Goal: Task Accomplishment & Management: Use online tool/utility

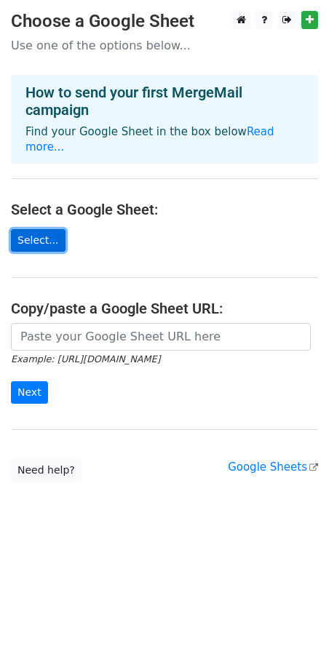
click at [50, 229] on link "Select..." at bounding box center [38, 240] width 55 height 23
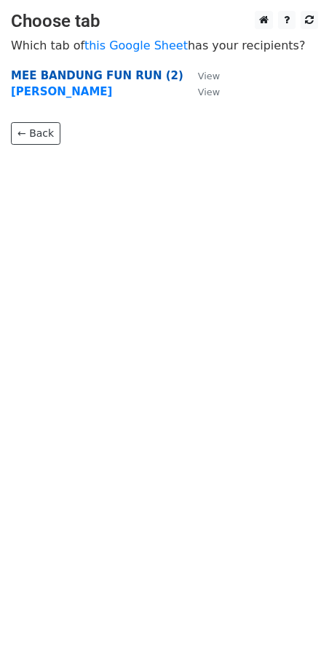
click at [117, 74] on strong "MEE BANDUNG FUN RUN (2)" at bounding box center [97, 75] width 172 height 13
click at [103, 75] on strong "MEE BANDUNG FUN RUN (2)" at bounding box center [97, 75] width 172 height 13
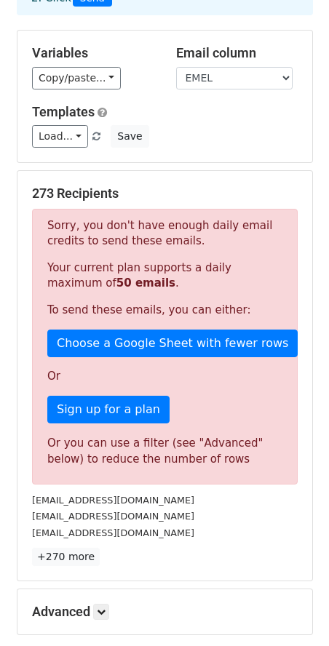
scroll to position [261, 0]
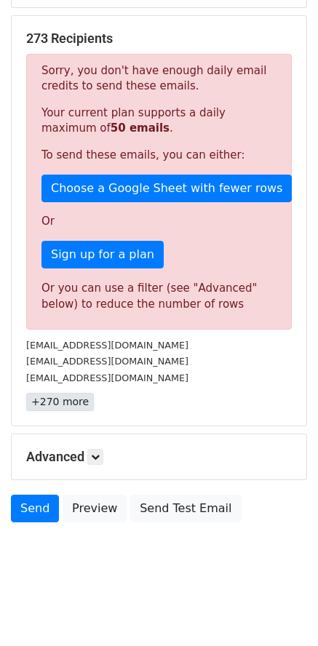
click at [75, 405] on link "+270 more" at bounding box center [60, 402] width 68 height 18
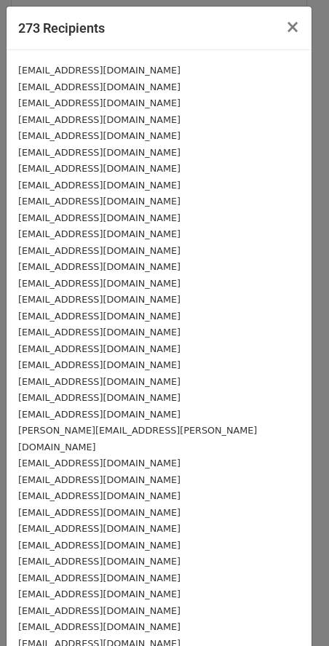
click at [57, 82] on small "m_izzarul@yahoo.com" at bounding box center [99, 87] width 162 height 11
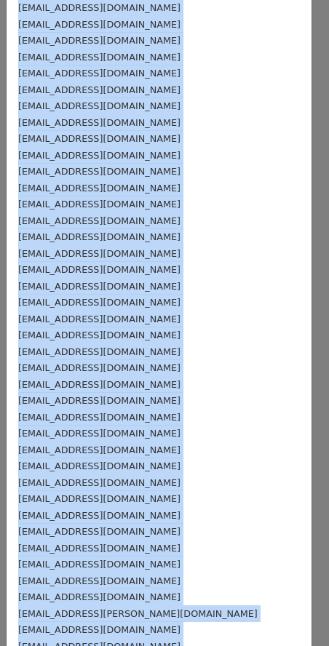
scroll to position [3956, 0]
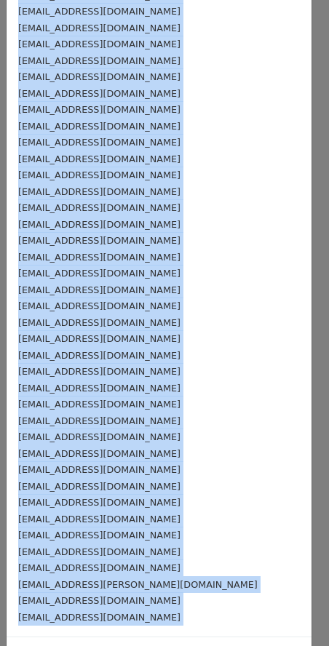
drag, startPoint x: 9, startPoint y: 84, endPoint x: 69, endPoint y: 669, distance: 588.8
click at [69, 645] on html "New Campaign Daily emails left: 50 Google Sheet: Untitled spreadsheet 1. Write …" at bounding box center [164, 192] width 329 height 907
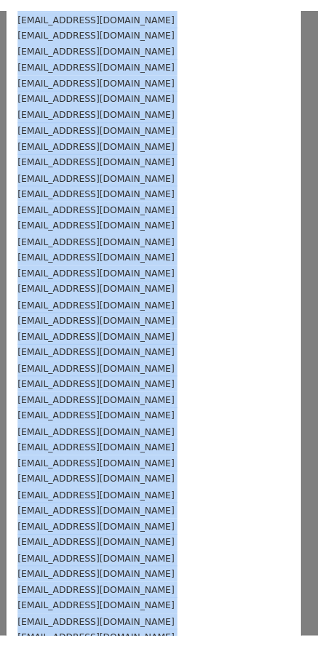
scroll to position [0, 0]
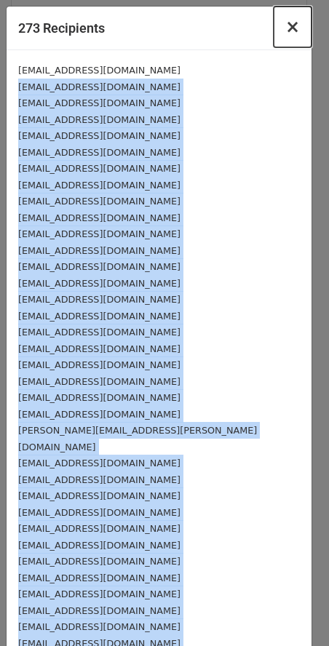
click at [274, 25] on button "×" at bounding box center [293, 27] width 38 height 41
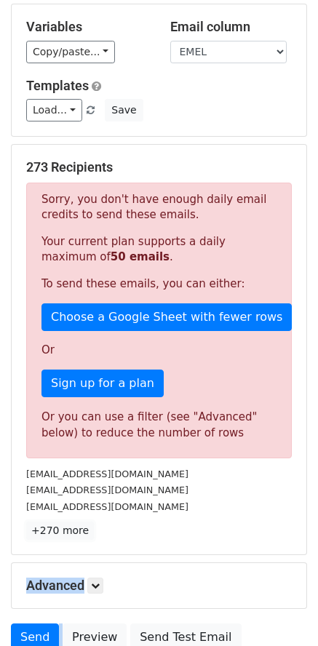
scroll to position [146, 0]
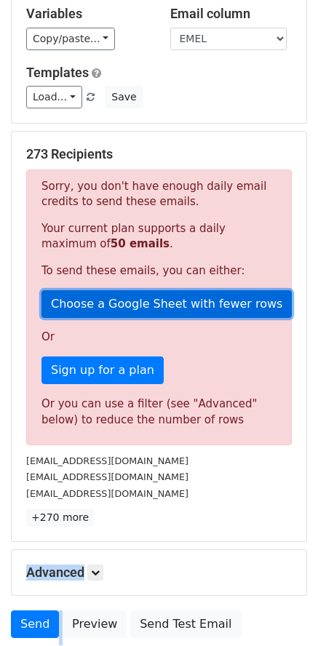
click at [140, 310] on link "Choose a Google Sheet with fewer rows" at bounding box center [166, 304] width 250 height 28
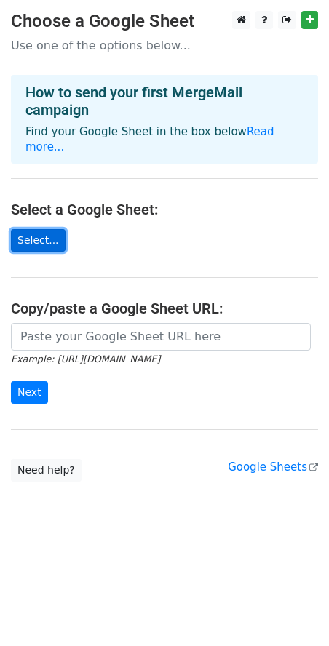
click at [48, 232] on link "Select..." at bounding box center [38, 240] width 55 height 23
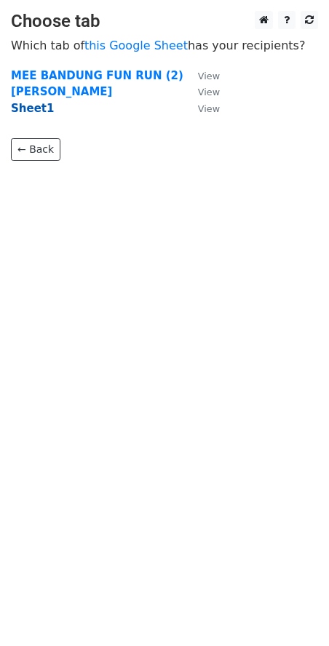
click at [25, 107] on strong "Sheet1" at bounding box center [32, 108] width 43 height 13
click at [42, 111] on strong "Sheet1" at bounding box center [32, 108] width 43 height 13
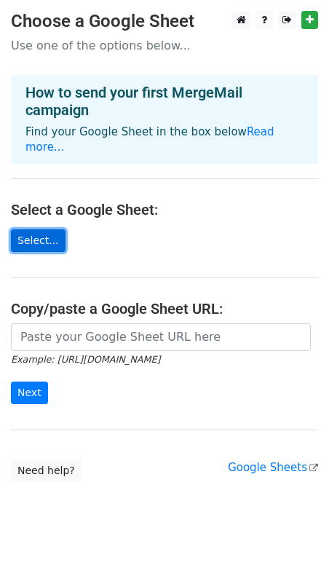
click at [48, 230] on link "Select..." at bounding box center [38, 240] width 55 height 23
click at [41, 229] on link "Select..." at bounding box center [38, 240] width 55 height 23
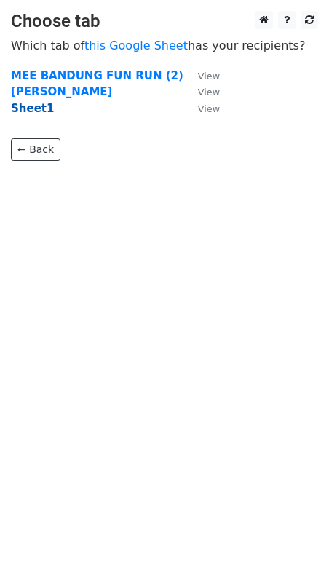
click at [37, 112] on strong "Sheet1" at bounding box center [32, 108] width 43 height 13
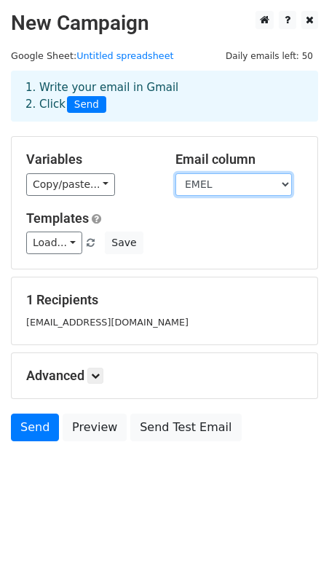
click at [233, 185] on select "BIB NUMBER NAMA IC NUMBER NO PHONE [PERSON_NAME] CATEGORY" at bounding box center [233, 184] width 116 height 23
click at [288, 186] on select "BIB NUMBER NAMA IC NUMBER NO PHONE [PERSON_NAME] CATEGORY" at bounding box center [233, 184] width 116 height 23
click at [175, 173] on select "BIB NUMBER NAMA IC NUMBER NO PHONE EMEL SAIZ CATEGORY" at bounding box center [233, 184] width 116 height 23
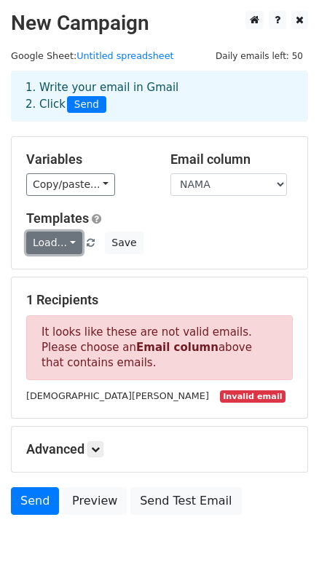
click at [65, 244] on link "Load..." at bounding box center [54, 242] width 56 height 23
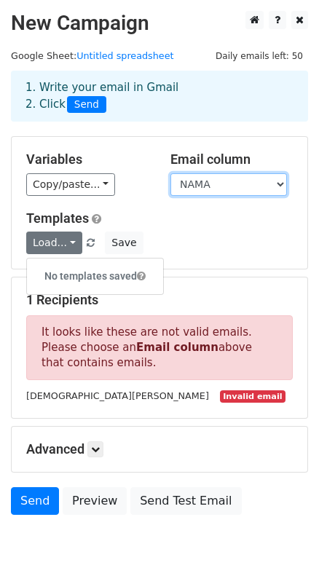
click at [246, 186] on select "BIB NUMBER NAMA IC NUMBER NO PHONE EMEL SAIZ CATEGORY" at bounding box center [228, 184] width 116 height 23
select select "EMEL"
click at [170, 173] on select "BIB NUMBER NAMA IC NUMBER NO PHONE EMEL SAIZ CATEGORY" at bounding box center [228, 184] width 116 height 23
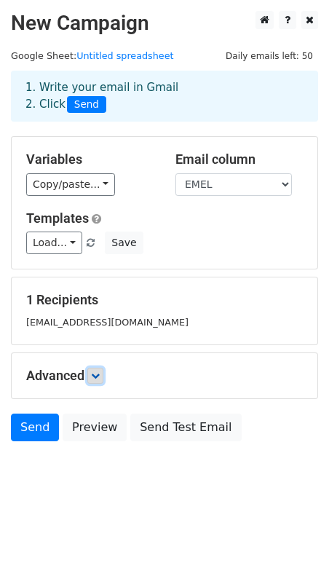
drag, startPoint x: 95, startPoint y: 368, endPoint x: 138, endPoint y: 387, distance: 46.9
click at [95, 369] on link at bounding box center [95, 375] width 16 height 16
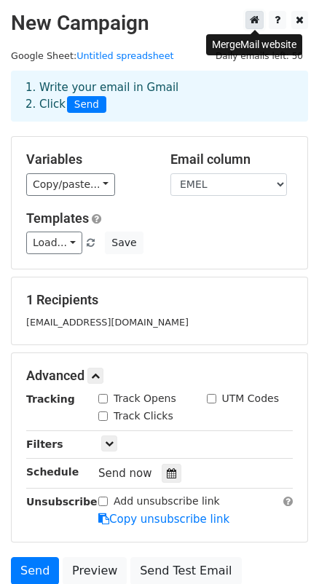
click at [258, 19] on icon at bounding box center [254, 20] width 9 height 10
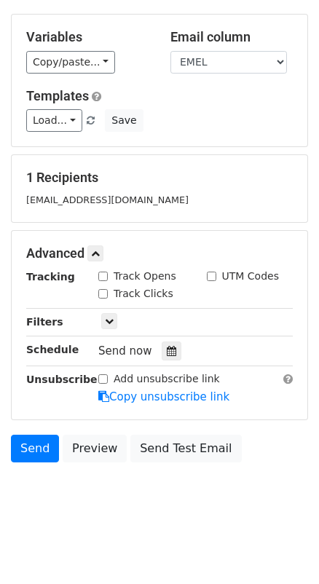
scroll to position [123, 0]
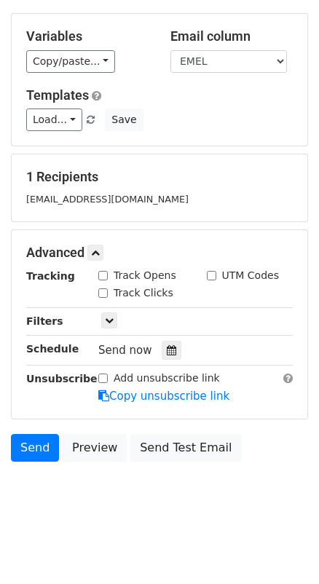
drag, startPoint x: 102, startPoint y: 277, endPoint x: 100, endPoint y: 299, distance: 22.7
click at [102, 277] on input "Track Opens" at bounding box center [102, 275] width 9 height 9
checkbox input "true"
click at [103, 293] on input "Track Clicks" at bounding box center [102, 292] width 9 height 9
checkbox input "true"
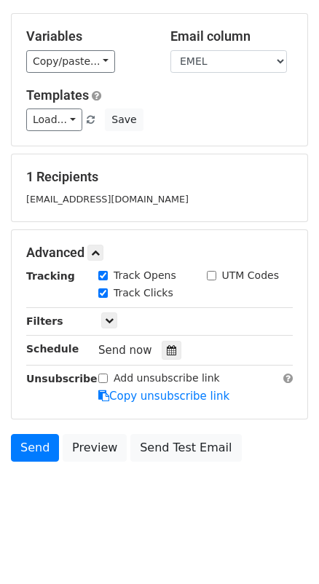
click at [219, 279] on div "UTM Codes" at bounding box center [243, 275] width 72 height 15
click at [212, 274] on input "UTM Codes" at bounding box center [211, 275] width 9 height 9
checkbox input "true"
click at [112, 319] on icon at bounding box center [109, 320] width 9 height 9
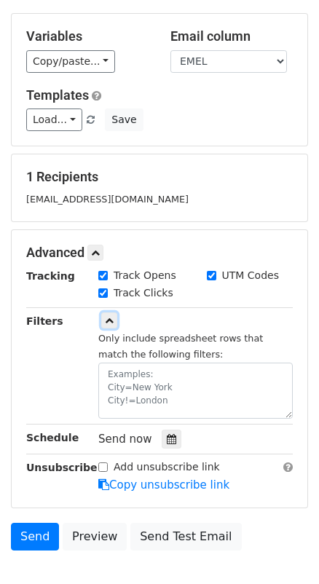
scroll to position [189, 0]
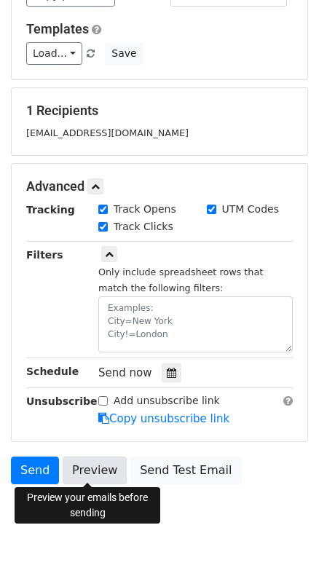
click at [92, 465] on link "Preview" at bounding box center [95, 470] width 64 height 28
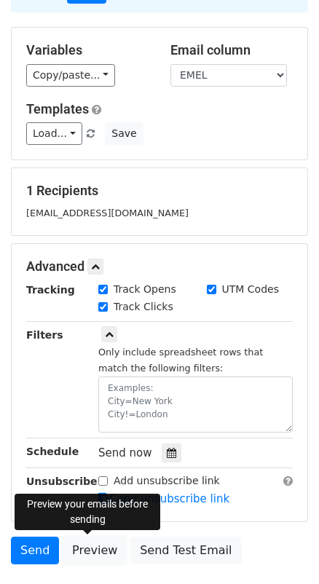
scroll to position [0, 0]
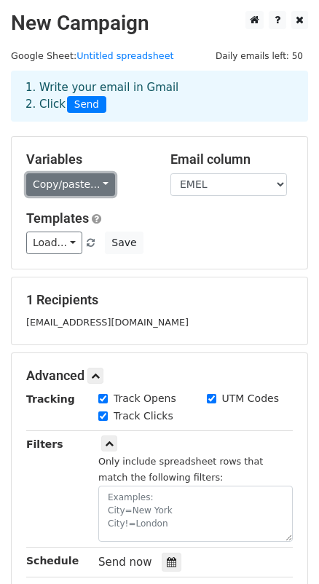
click at [87, 186] on link "Copy/paste..." at bounding box center [70, 184] width 89 height 23
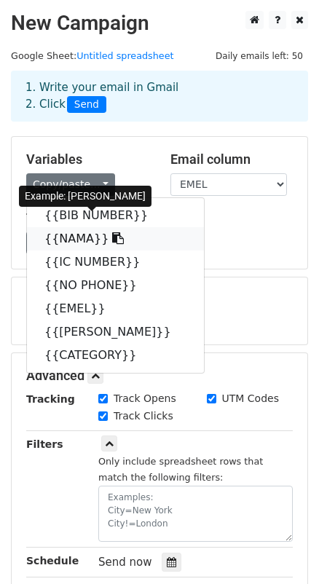
click at [76, 238] on link "{{NAMA}}" at bounding box center [115, 238] width 177 height 23
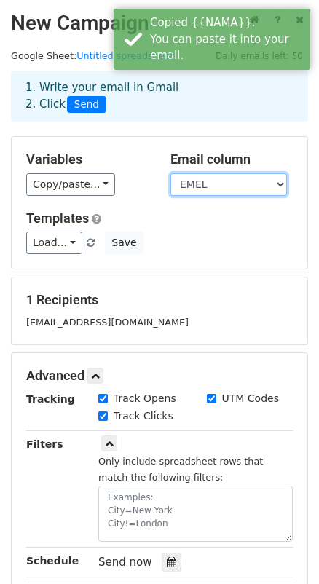
click at [235, 181] on select "BIB NUMBER NAMA IC NUMBER NO PHONE EMEL SAIZ CATEGORY" at bounding box center [228, 184] width 116 height 23
click at [170, 173] on select "BIB NUMBER NAMA IC NUMBER NO PHONE EMEL SAIZ CATEGORY" at bounding box center [228, 184] width 116 height 23
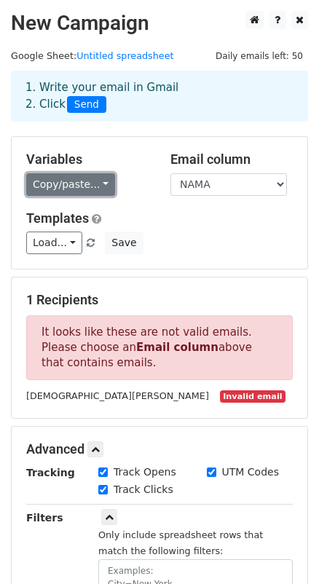
click at [77, 186] on link "Copy/paste..." at bounding box center [70, 184] width 89 height 23
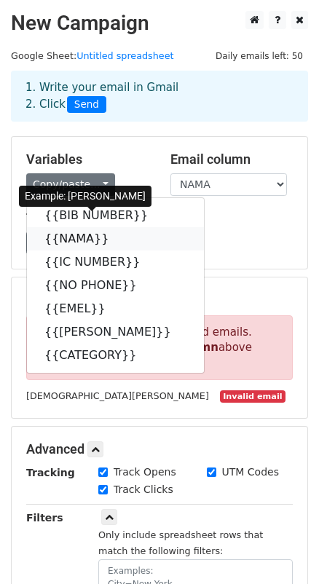
click at [77, 239] on link "{{NAMA}}" at bounding box center [115, 238] width 177 height 23
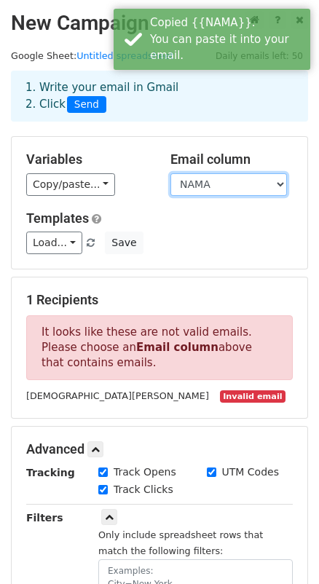
click at [216, 175] on select "BIB NUMBER NAMA IC NUMBER NO PHONE EMEL SAIZ CATEGORY" at bounding box center [228, 184] width 116 height 23
select select "EMEL"
click at [170, 173] on select "BIB NUMBER NAMA IC NUMBER NO PHONE EMEL SAIZ CATEGORY" at bounding box center [228, 184] width 116 height 23
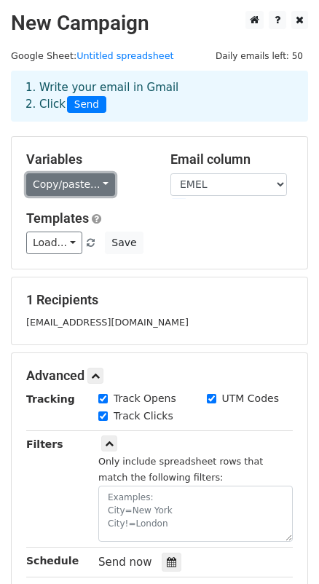
click at [85, 188] on link "Copy/paste..." at bounding box center [70, 184] width 89 height 23
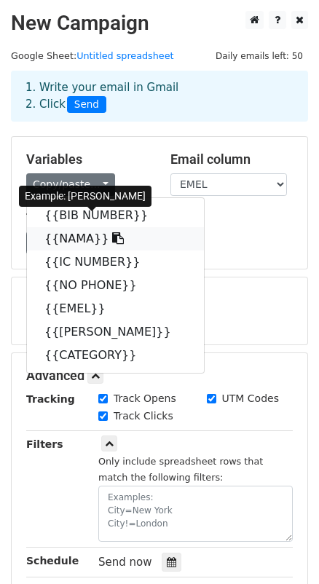
click at [112, 240] on icon at bounding box center [118, 238] width 12 height 12
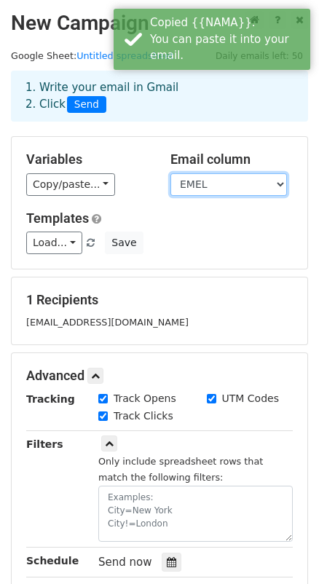
click at [266, 183] on select "BIB NUMBER NAMA IC NUMBER NO PHONE EMEL SAIZ CATEGORY" at bounding box center [228, 184] width 116 height 23
click at [225, 160] on h5 "Email column" at bounding box center [231, 159] width 122 height 16
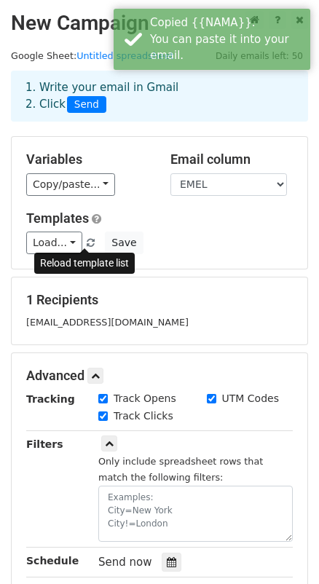
click at [87, 242] on span at bounding box center [91, 243] width 8 height 9
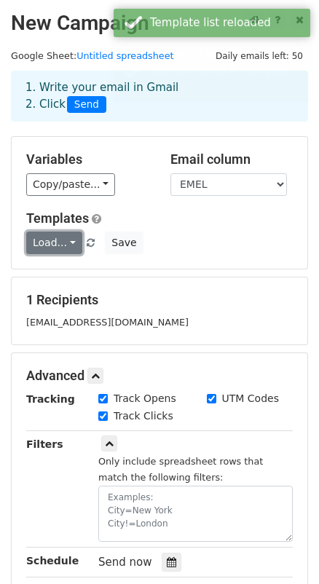
click at [63, 245] on link "Load..." at bounding box center [54, 242] width 56 height 23
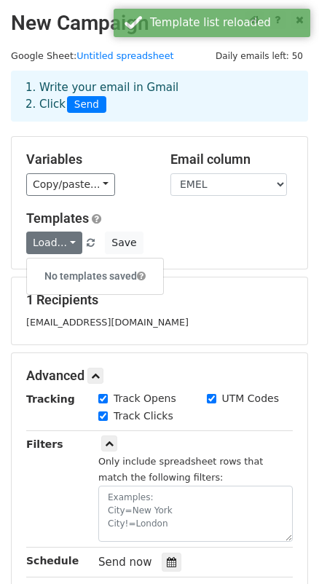
click at [88, 249] on div "Load... No templates saved Save" at bounding box center [159, 242] width 288 height 23
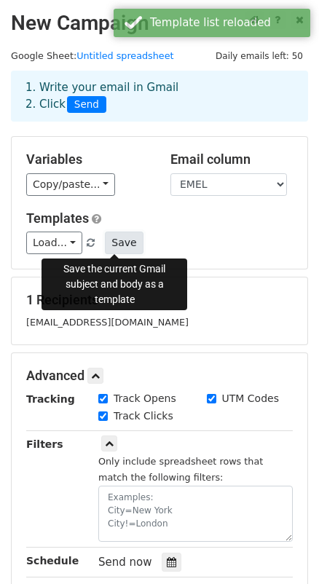
click at [122, 242] on button "Save" at bounding box center [124, 242] width 38 height 23
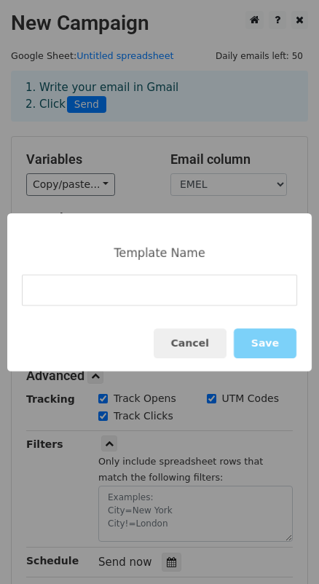
click at [157, 285] on input at bounding box center [159, 289] width 275 height 31
type input "n"
type input "N"
type input "n"
type input "NAMA"
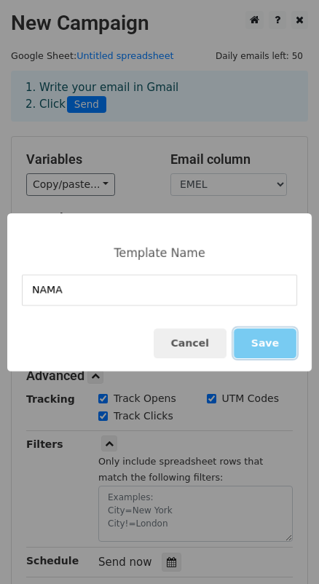
click at [244, 332] on button "Save" at bounding box center [265, 343] width 63 height 30
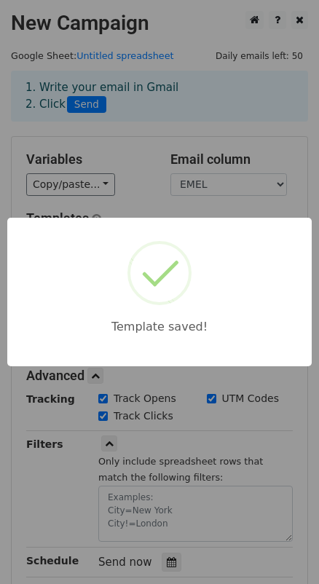
click at [219, 334] on div "Template saved!" at bounding box center [159, 292] width 304 height 148
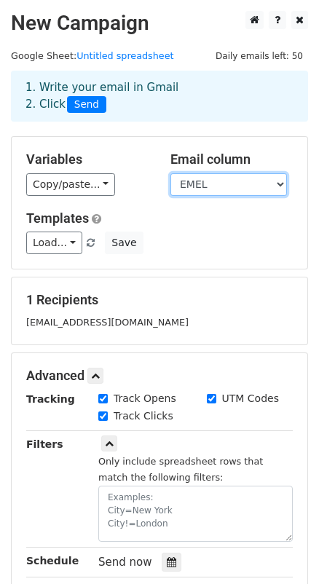
click at [198, 193] on select "BIB NUMBER NAMA IC NUMBER NO PHONE EMEL SAIZ CATEGORY" at bounding box center [228, 184] width 116 height 23
click at [170, 173] on select "BIB NUMBER NAMA IC NUMBER NO PHONE EMEL SAIZ CATEGORY" at bounding box center [228, 184] width 116 height 23
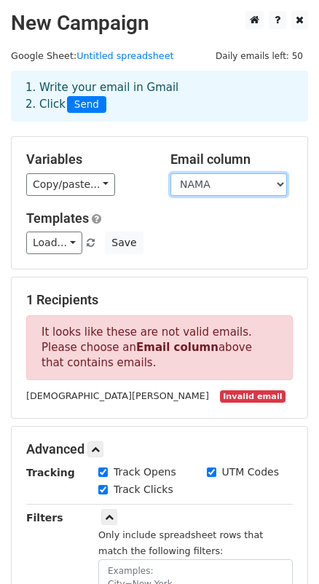
click at [225, 176] on select "BIB NUMBER NAMA IC NUMBER NO PHONE EMEL SAIZ CATEGORY" at bounding box center [228, 184] width 116 height 23
click at [117, 174] on div "Copy/paste... {{BIB NUMBER}} {{NAMA}} {{IC NUMBER}} {{NO PHONE}} {{EMEL}} {{SAI…" at bounding box center [87, 184] width 122 height 23
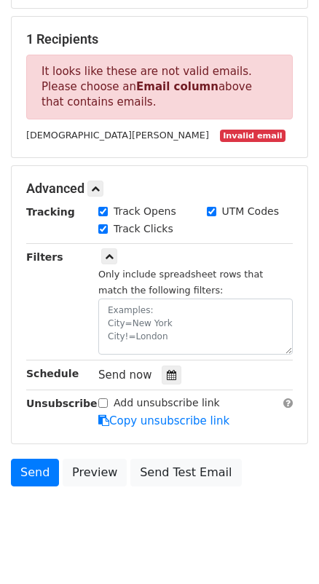
scroll to position [285, 0]
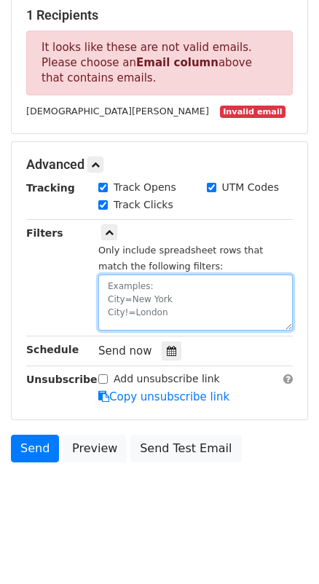
click at [131, 294] on textarea at bounding box center [195, 302] width 194 height 56
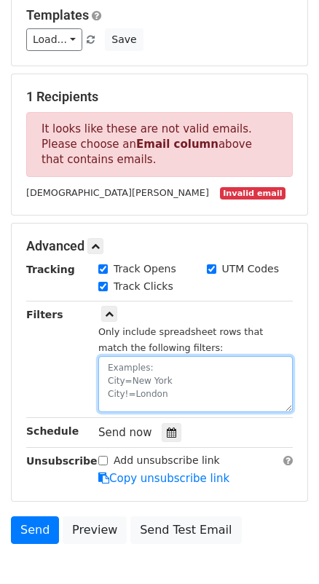
scroll to position [20, 0]
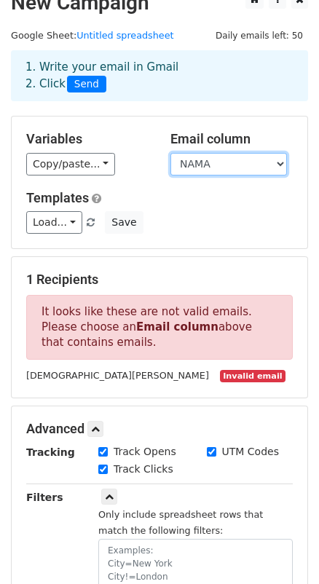
click at [238, 167] on select "BIB NUMBER NAMA IC NUMBER NO PHONE EMEL SAIZ CATEGORY" at bounding box center [228, 164] width 116 height 23
select select "EMEL"
click at [170, 153] on select "BIB NUMBER NAMA IC NUMBER NO PHONE EMEL SAIZ CATEGORY" at bounding box center [228, 164] width 116 height 23
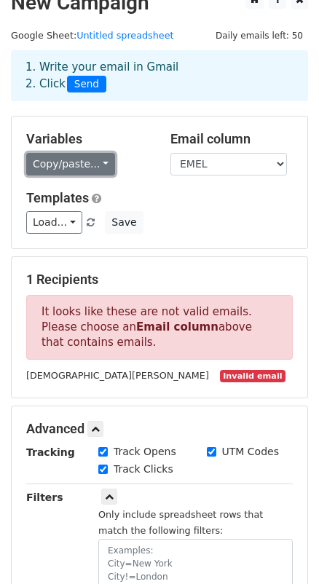
click at [74, 162] on link "Copy/paste..." at bounding box center [70, 164] width 89 height 23
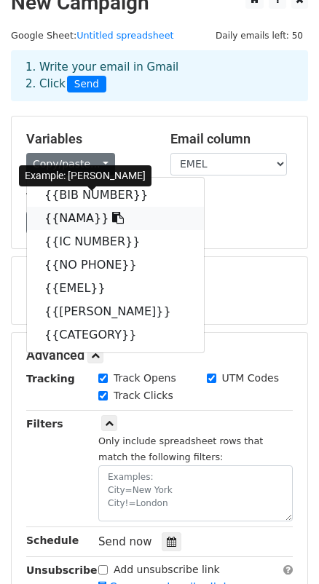
click at [79, 220] on link "{{NAMA}}" at bounding box center [115, 218] width 177 height 23
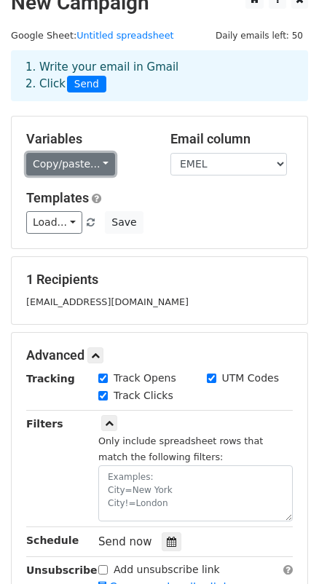
click at [57, 164] on link "Copy/paste..." at bounding box center [70, 164] width 89 height 23
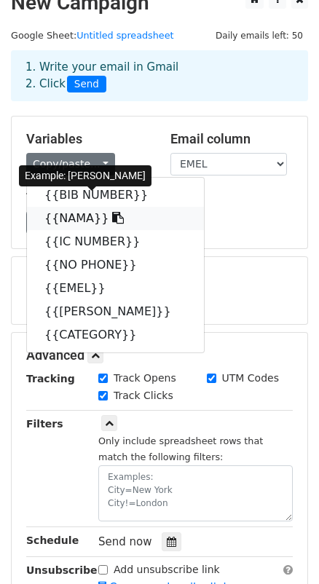
click at [112, 218] on icon at bounding box center [118, 218] width 12 height 12
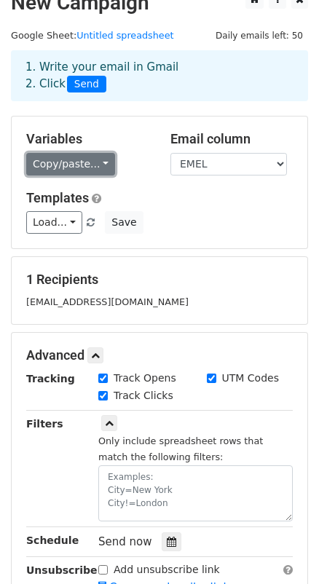
drag, startPoint x: 88, startPoint y: 160, endPoint x: 79, endPoint y: 168, distance: 11.8
click at [87, 159] on link "Copy/paste..." at bounding box center [70, 164] width 89 height 23
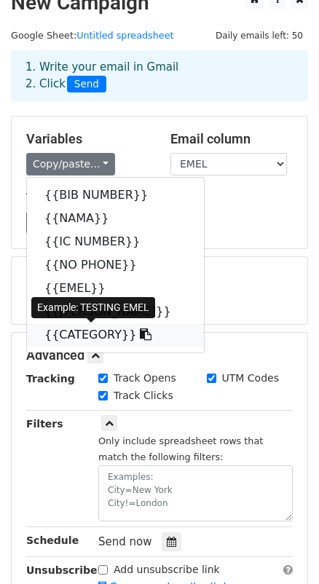
click at [140, 334] on icon at bounding box center [146, 334] width 12 height 12
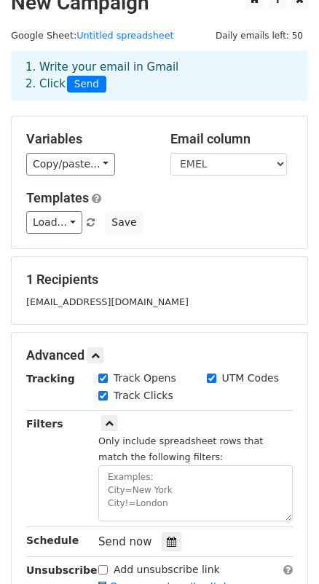
click at [104, 293] on div "ismattsalleh@gmail.com" at bounding box center [159, 301] width 288 height 17
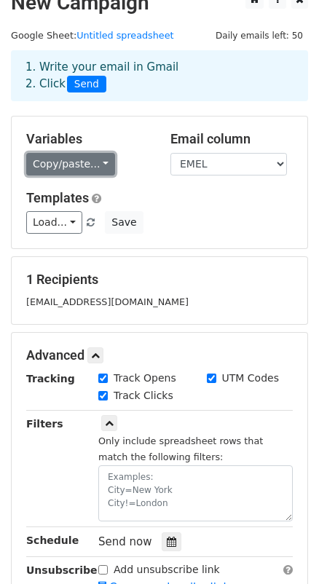
click at [88, 162] on link "Copy/paste..." at bounding box center [70, 164] width 89 height 23
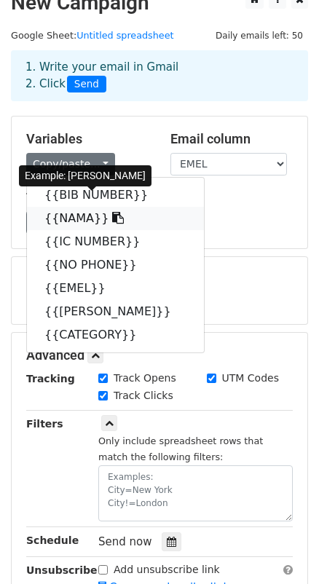
click at [112, 212] on icon at bounding box center [118, 218] width 12 height 12
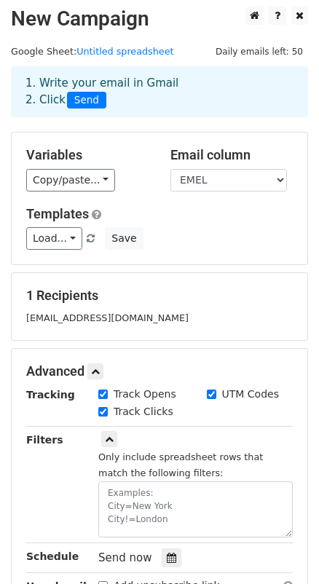
scroll to position [0, 0]
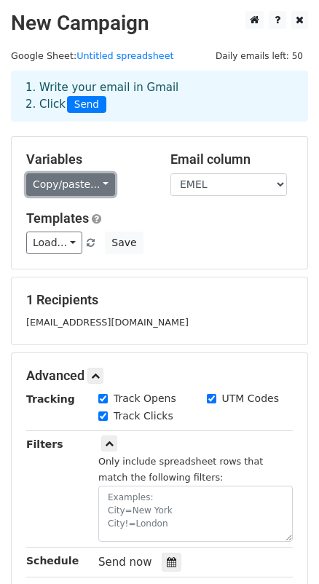
click at [91, 189] on link "Copy/paste..." at bounding box center [70, 184] width 89 height 23
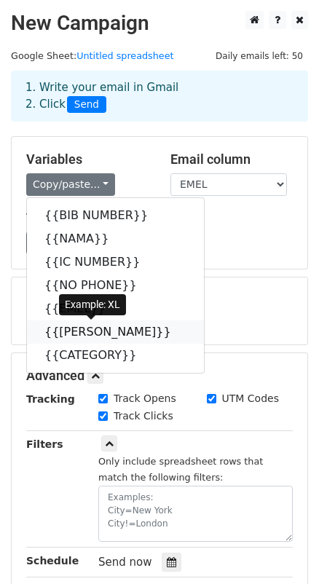
click at [175, 330] on icon at bounding box center [181, 331] width 12 height 12
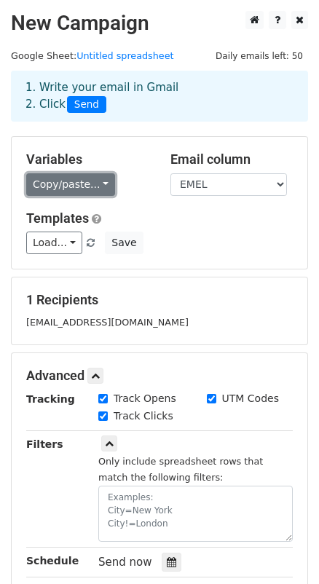
click at [89, 178] on link "Copy/paste..." at bounding box center [70, 184] width 89 height 23
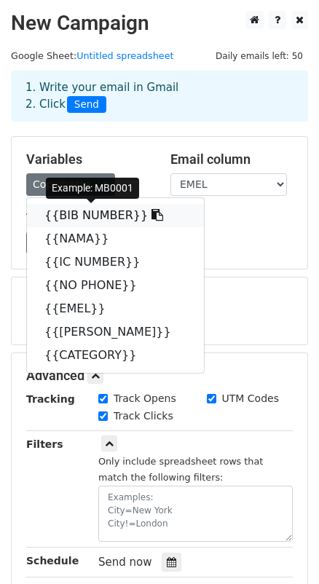
click at [126, 212] on link "{{BIB NUMBER}}" at bounding box center [115, 215] width 177 height 23
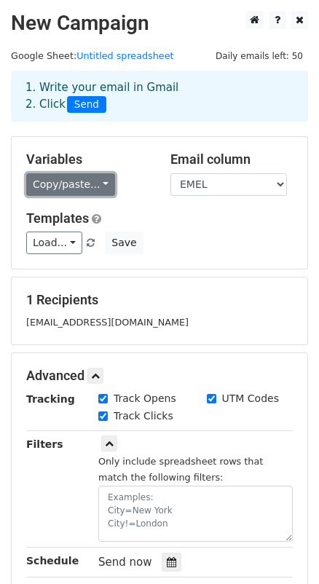
click at [81, 186] on link "Copy/paste..." at bounding box center [70, 184] width 89 height 23
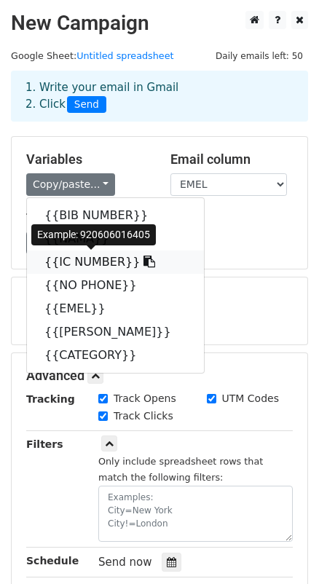
click at [143, 263] on icon at bounding box center [149, 261] width 12 height 12
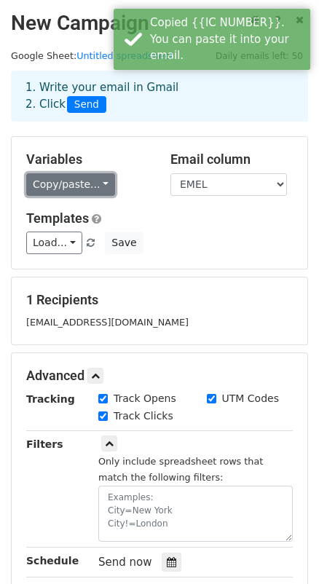
click at [94, 187] on link "Copy/paste..." at bounding box center [70, 184] width 89 height 23
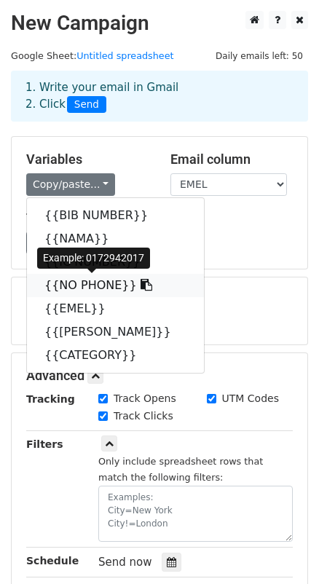
click at [140, 280] on icon at bounding box center [146, 285] width 12 height 12
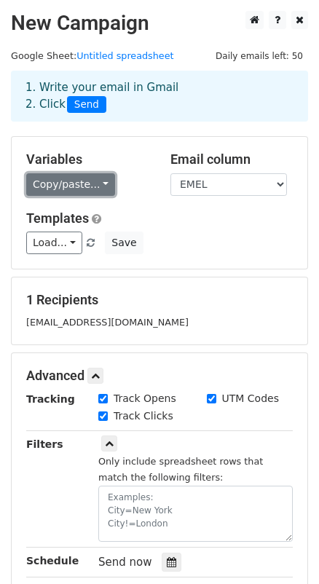
click at [78, 183] on link "Copy/paste..." at bounding box center [70, 184] width 89 height 23
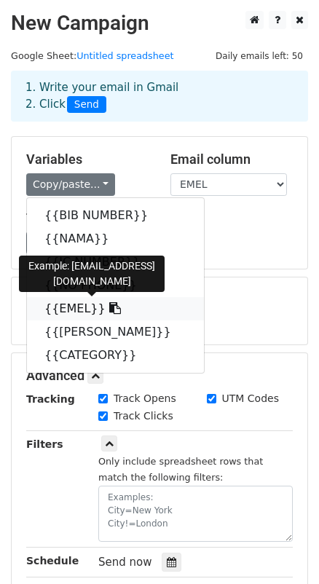
click at [106, 302] on span at bounding box center [113, 308] width 15 height 14
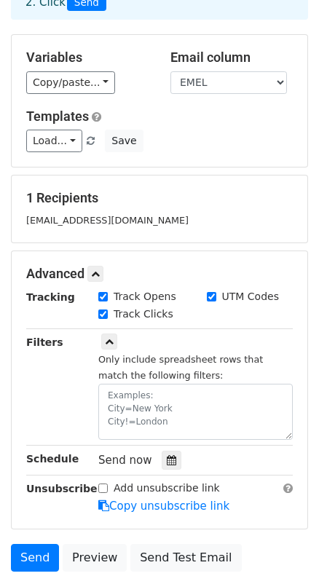
scroll to position [212, 0]
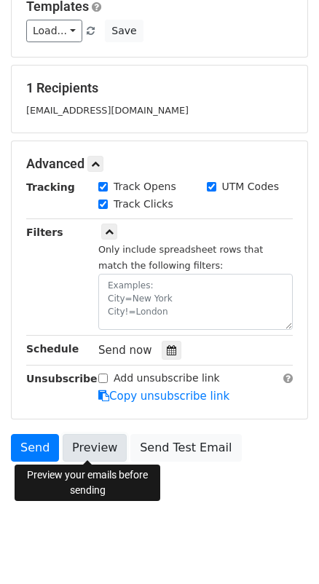
click at [90, 449] on link "Preview" at bounding box center [95, 448] width 64 height 28
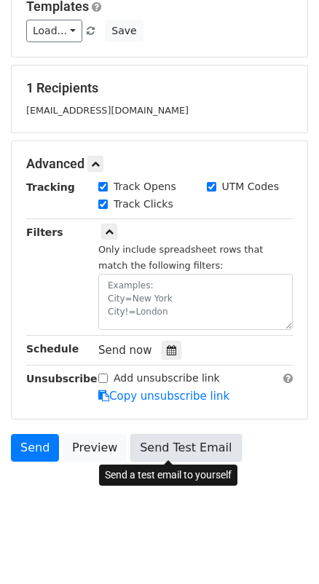
click at [160, 451] on link "Send Test Email" at bounding box center [185, 448] width 111 height 28
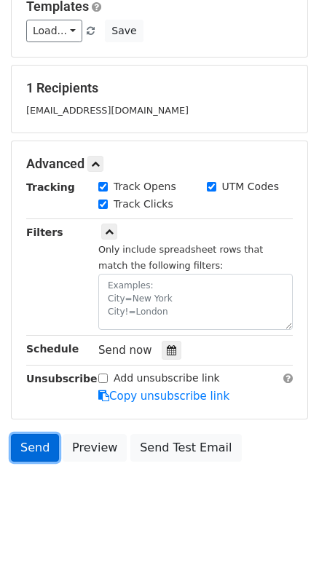
drag, startPoint x: 30, startPoint y: 439, endPoint x: 1, endPoint y: 437, distance: 28.4
click at [29, 438] on link "Send" at bounding box center [35, 448] width 48 height 28
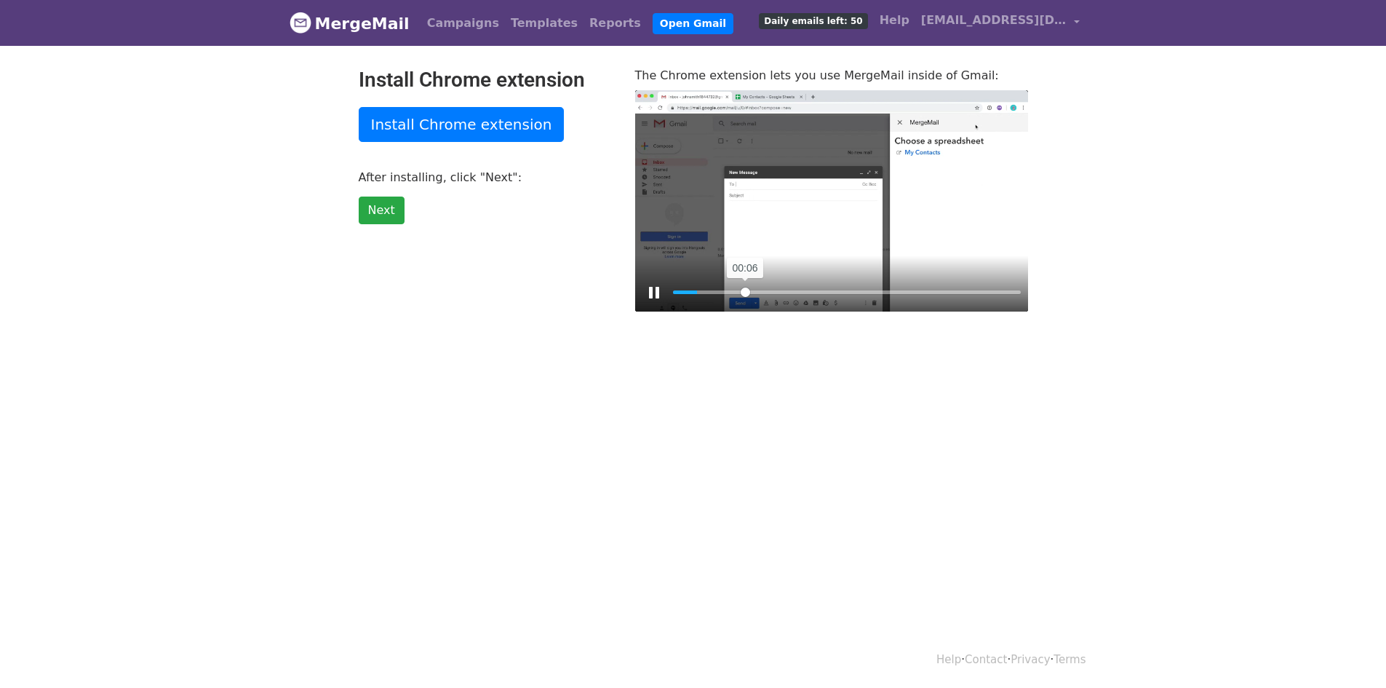
click at [745, 293] on input "Seek" at bounding box center [847, 292] width 348 height 14
click at [828, 290] on input "Seek" at bounding box center [847, 292] width 348 height 14
click at [848, 288] on input "Seek" at bounding box center [847, 292] width 348 height 14
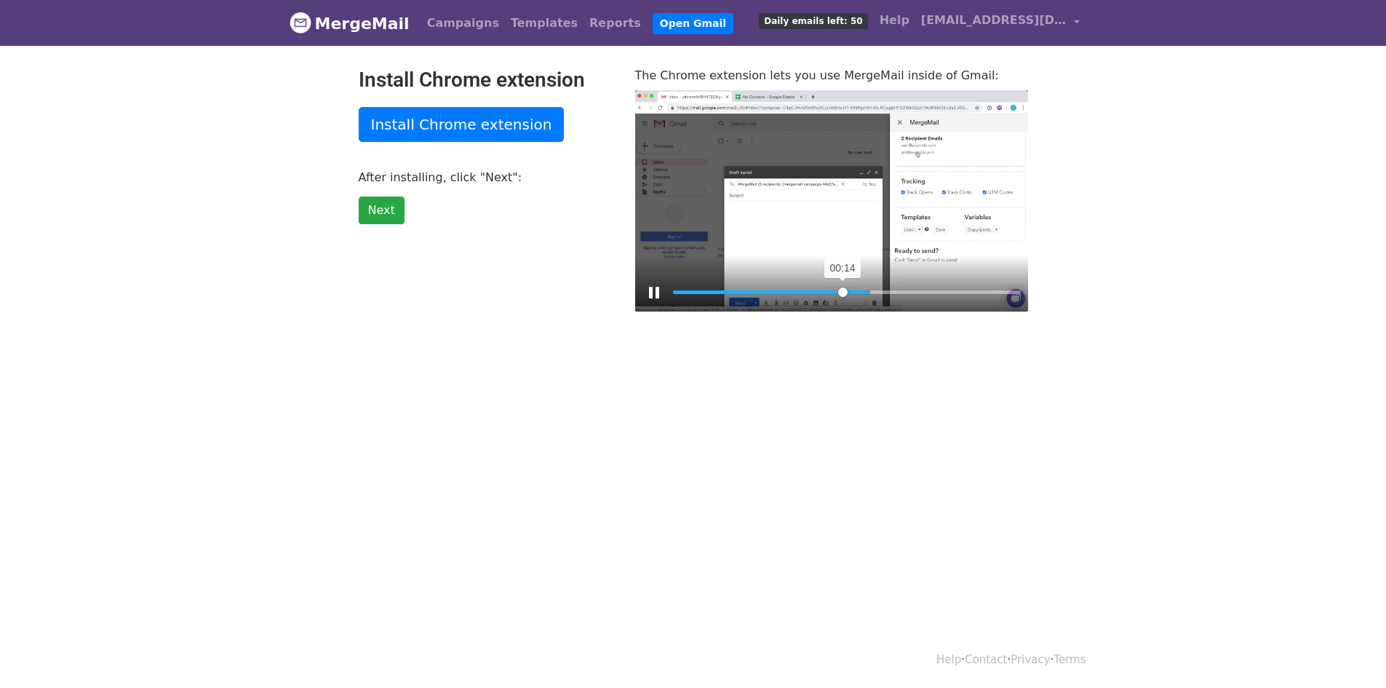
click at [843, 287] on input "Seek" at bounding box center [847, 292] width 348 height 14
click at [823, 285] on input "Seek" at bounding box center [847, 292] width 348 height 14
click at [795, 282] on div "Pause Play % buffered 00:13" at bounding box center [831, 283] width 393 height 56
click at [770, 287] on input "Seek" at bounding box center [847, 292] width 348 height 14
click at [803, 255] on div "Pause Play % buffered 00:08" at bounding box center [831, 283] width 393 height 56
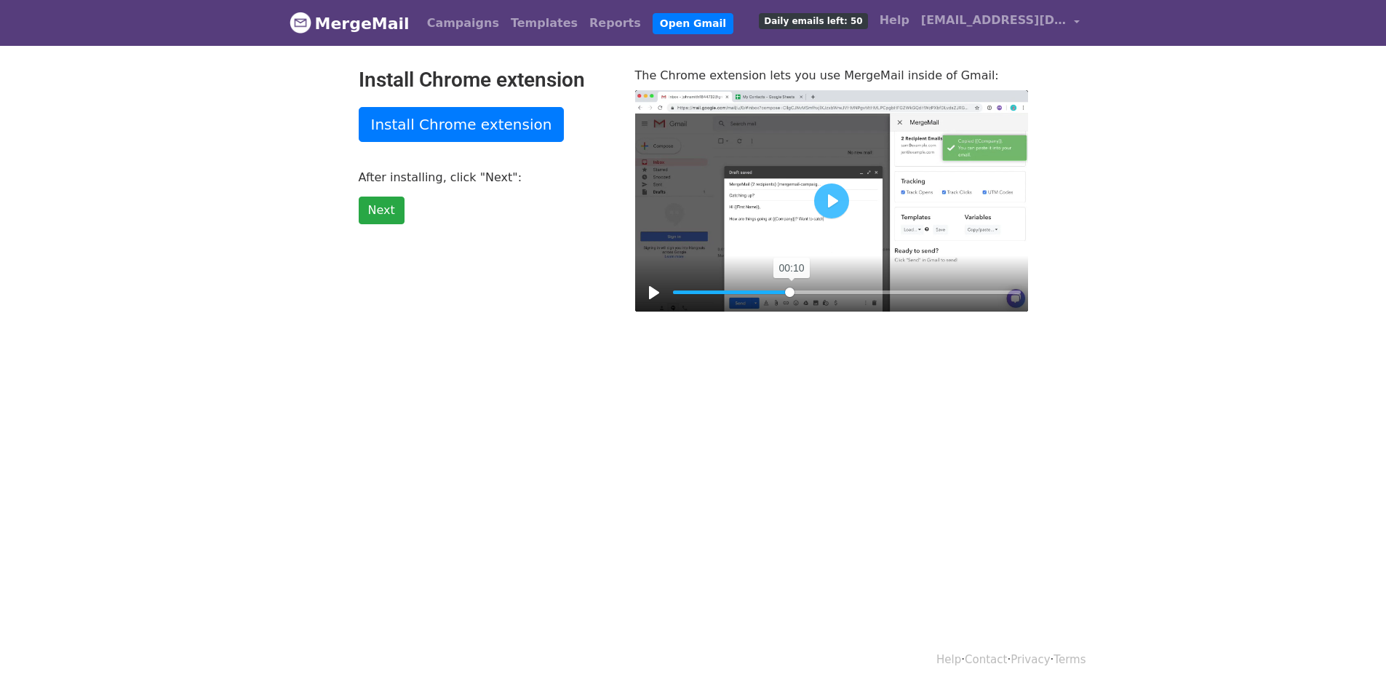
drag, startPoint x: 987, startPoint y: 288, endPoint x: 790, endPoint y: 280, distance: 197.4
click at [790, 285] on input "Seek" at bounding box center [847, 292] width 348 height 14
click at [820, 225] on div at bounding box center [831, 200] width 393 height 221
drag, startPoint x: 800, startPoint y: 293, endPoint x: 782, endPoint y: 279, distance: 22.3
click at [770, 287] on input "Seek" at bounding box center [847, 292] width 348 height 14
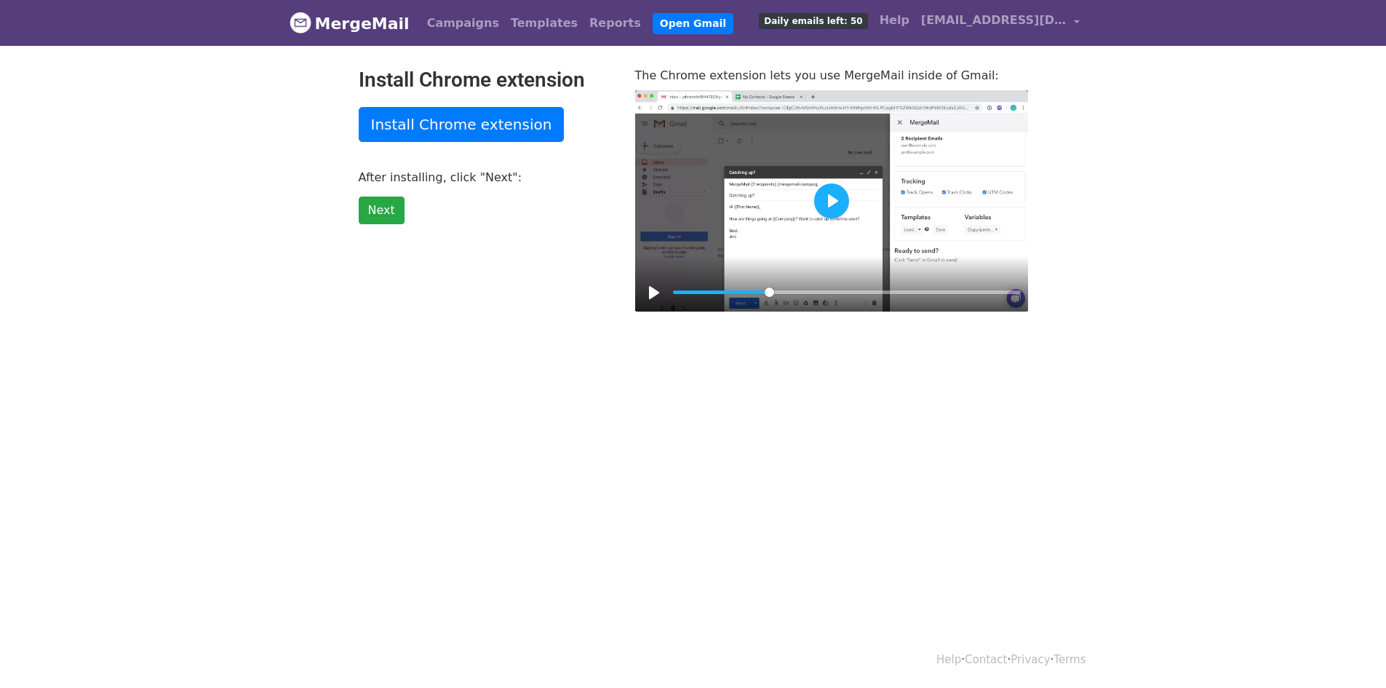
click at [824, 200] on button "Play" at bounding box center [831, 200] width 35 height 35
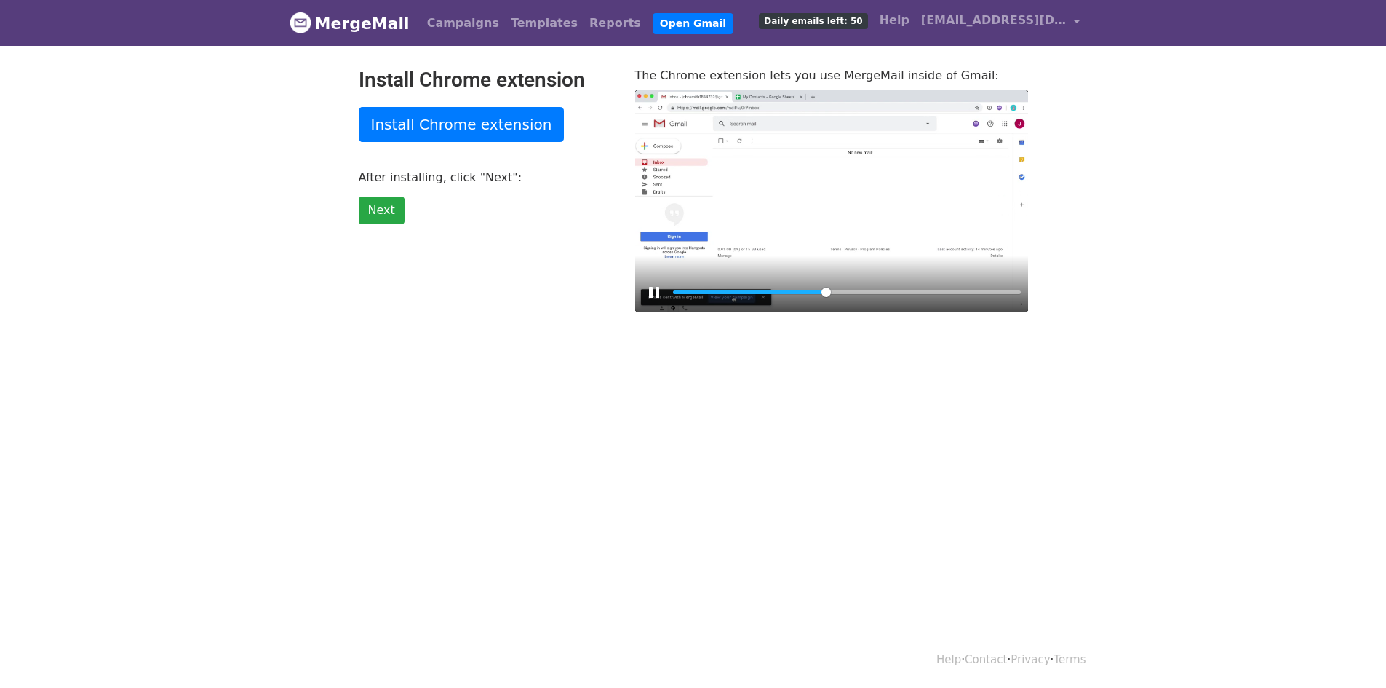
click at [824, 204] on div at bounding box center [831, 200] width 393 height 221
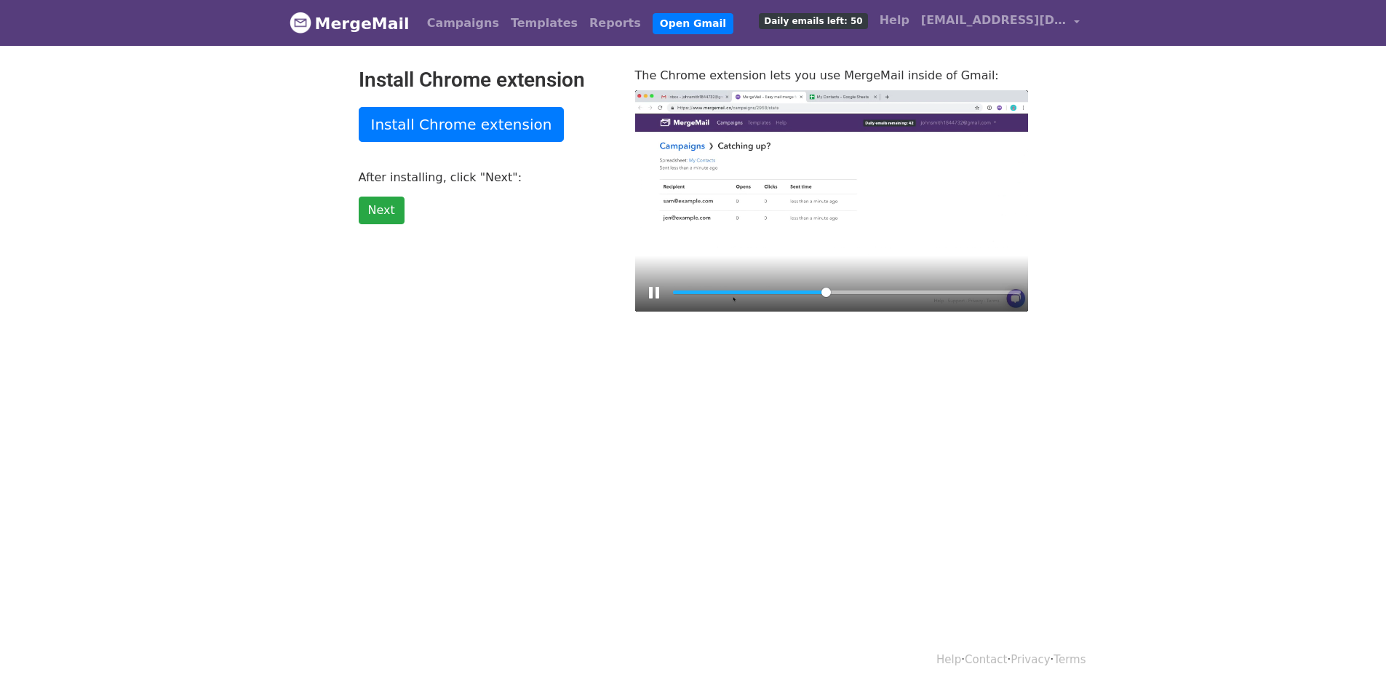
type input "44.35"
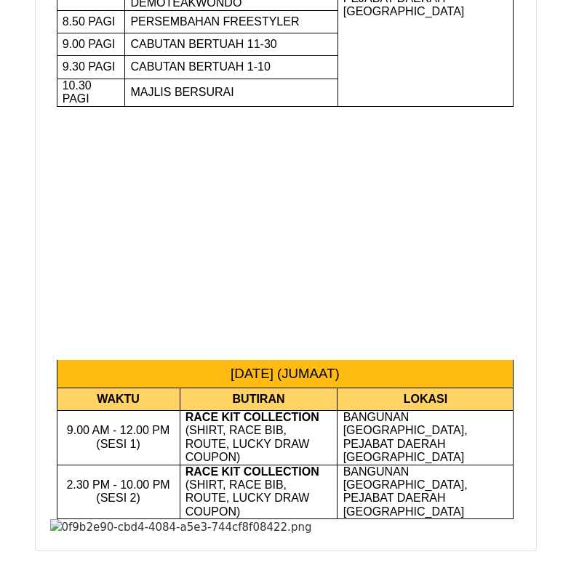
scroll to position [1068, 0]
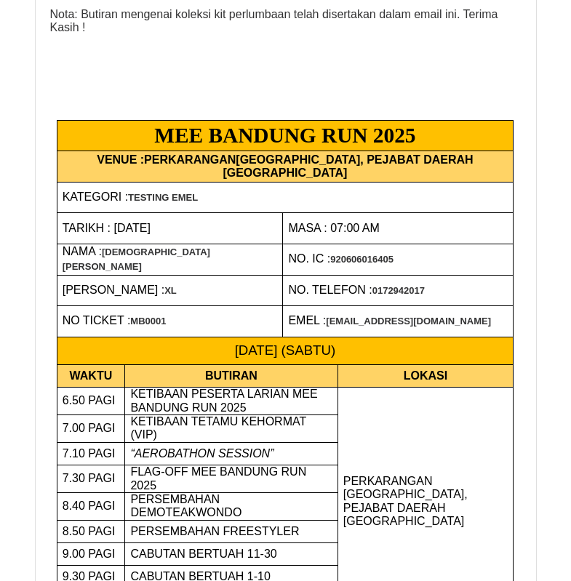
scroll to position [437, 0]
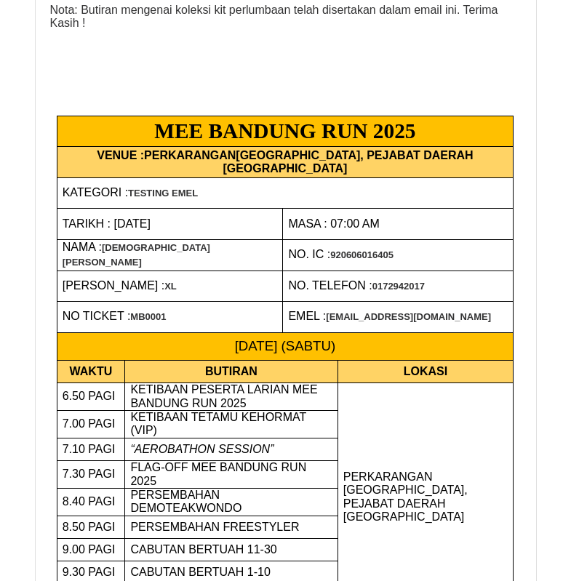
click at [182, 200] on p "KATEGORI : TESTING EMEL" at bounding box center [285, 193] width 445 height 14
click at [180, 199] on b "TESTING EMEL" at bounding box center [163, 193] width 70 height 11
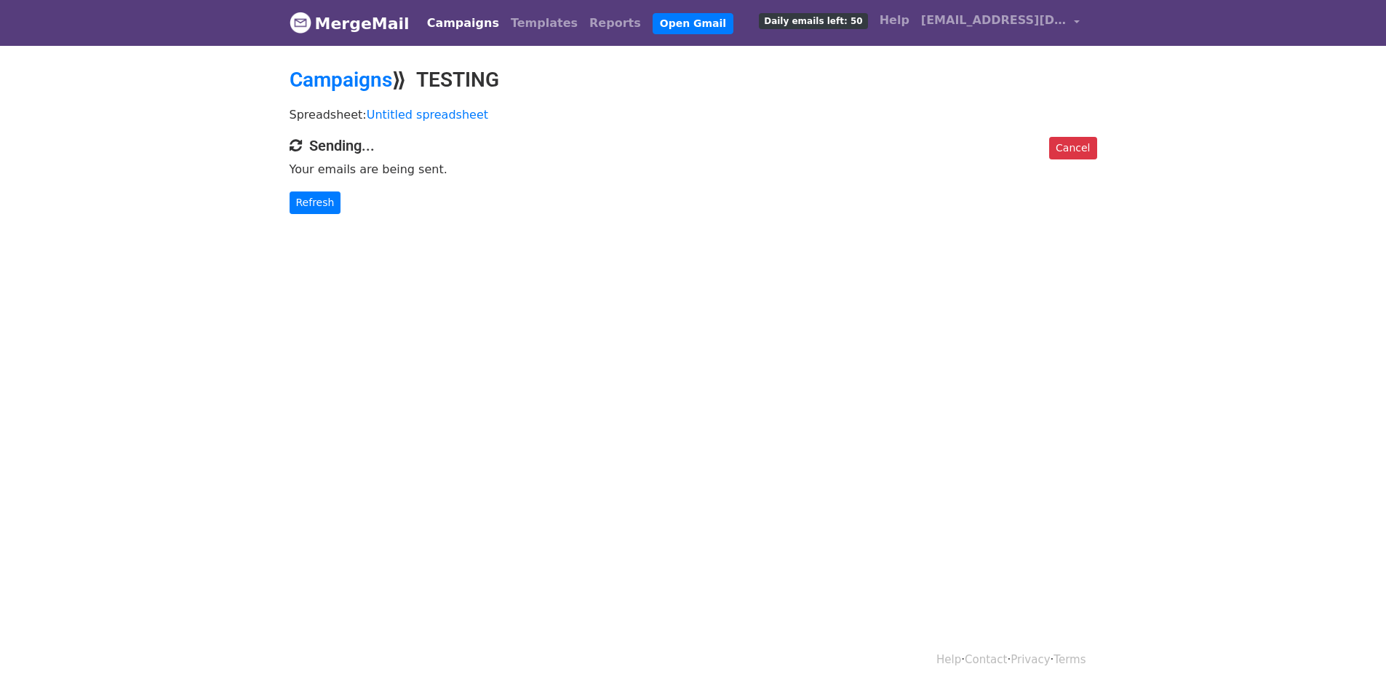
click at [366, 147] on h4 "Sending..." at bounding box center [694, 145] width 808 height 17
click at [401, 173] on p "Your emails are being sent." at bounding box center [694, 169] width 808 height 15
click at [325, 191] on link "Refresh" at bounding box center [316, 202] width 52 height 23
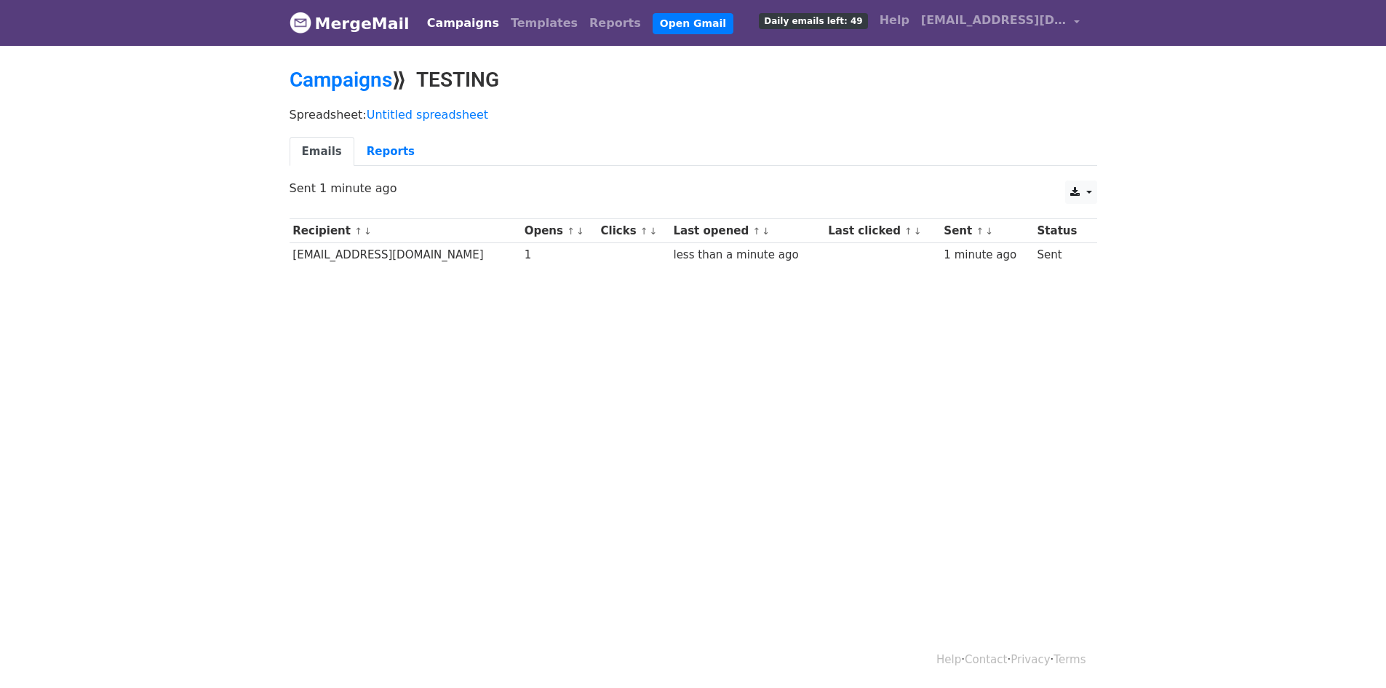
click at [819, 21] on span "Daily emails left: 49" at bounding box center [813, 21] width 108 height 16
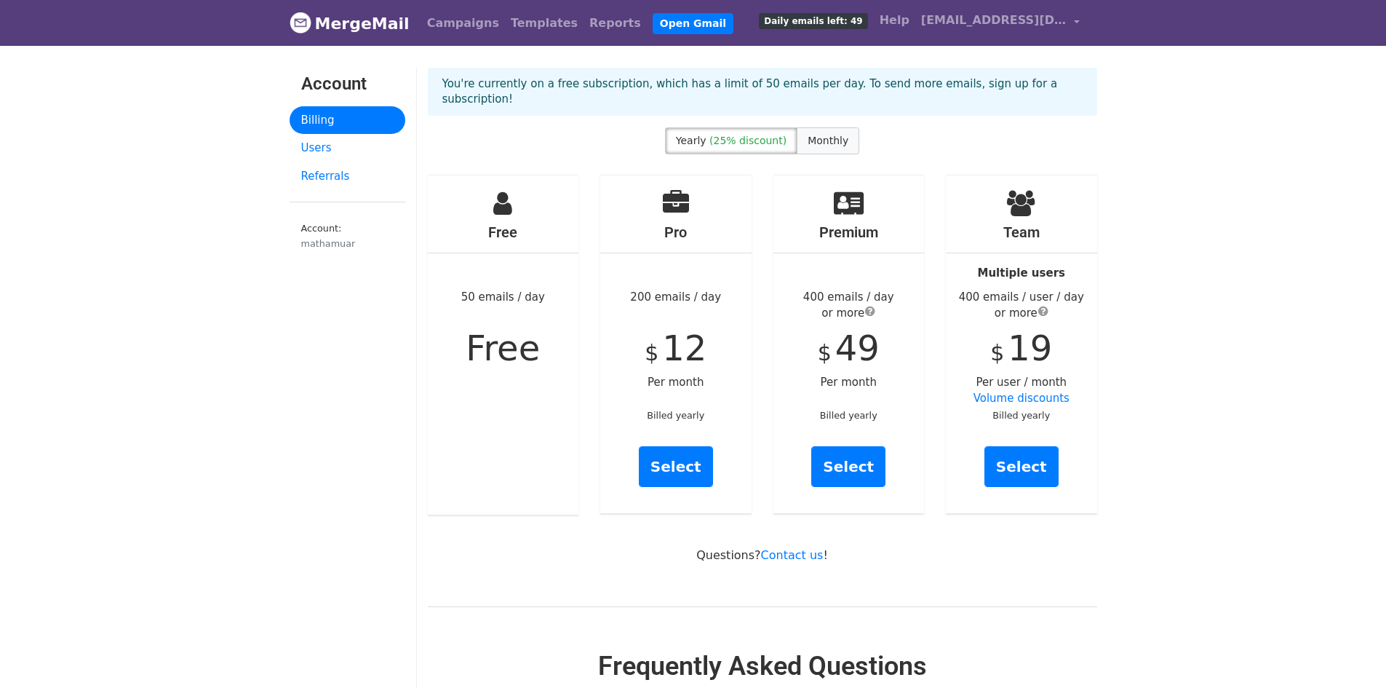
click at [828, 135] on span "Monthly" at bounding box center [828, 141] width 41 height 12
click at [671, 453] on link "Select" at bounding box center [676, 466] width 74 height 41
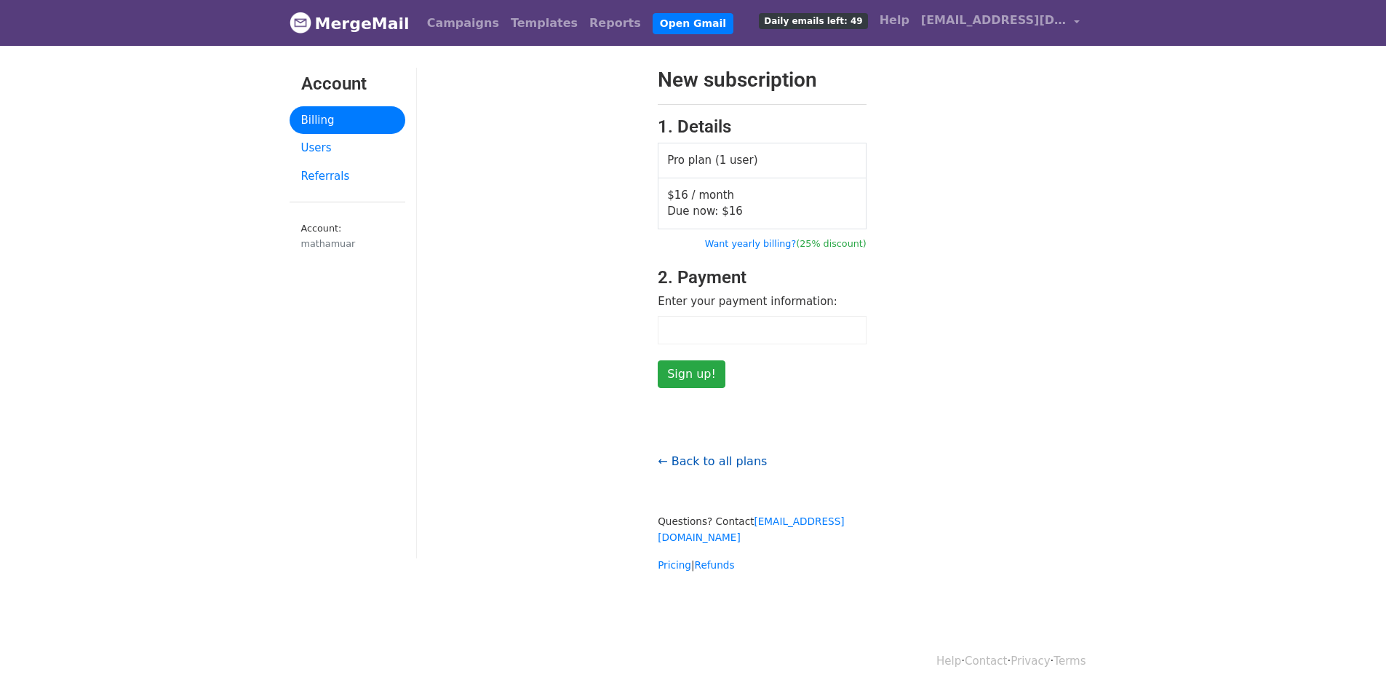
click at [697, 456] on link "← Back to all plans" at bounding box center [712, 461] width 109 height 14
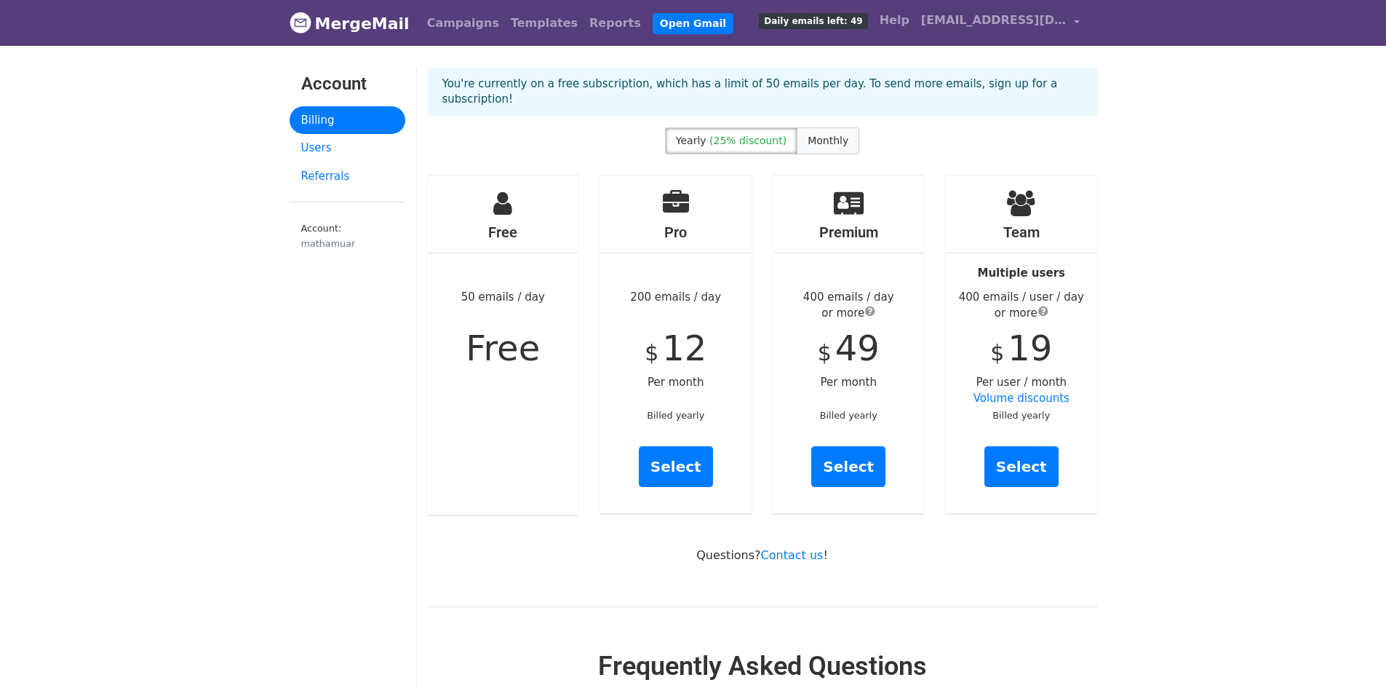
click at [830, 135] on span "Monthly" at bounding box center [828, 141] width 41 height 12
